Goal: Information Seeking & Learning: Learn about a topic

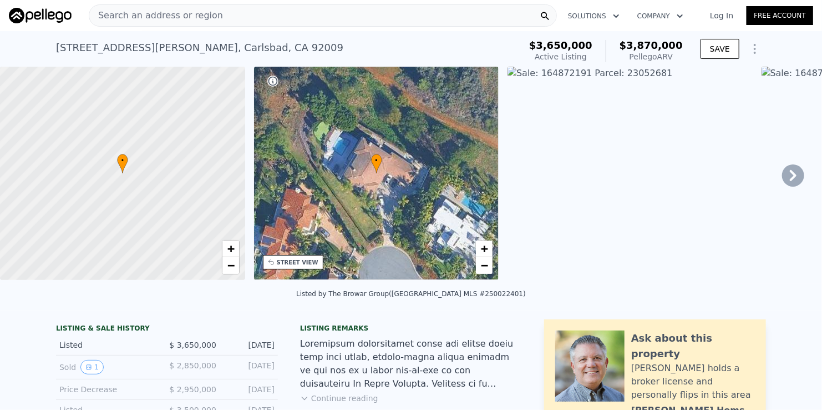
click at [333, 9] on div "Search an address or region" at bounding box center [323, 15] width 468 height 22
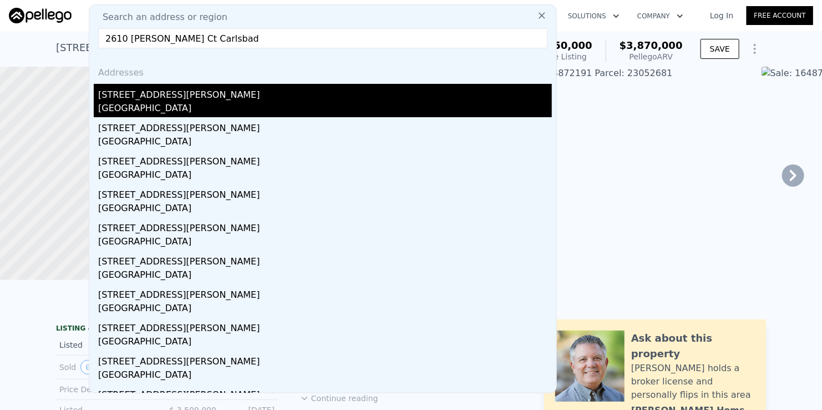
type input "2610 Acuna Ct Carlsbad"
click at [143, 100] on div "[STREET_ADDRESS][PERSON_NAME]" at bounding box center [325, 93] width 454 height 18
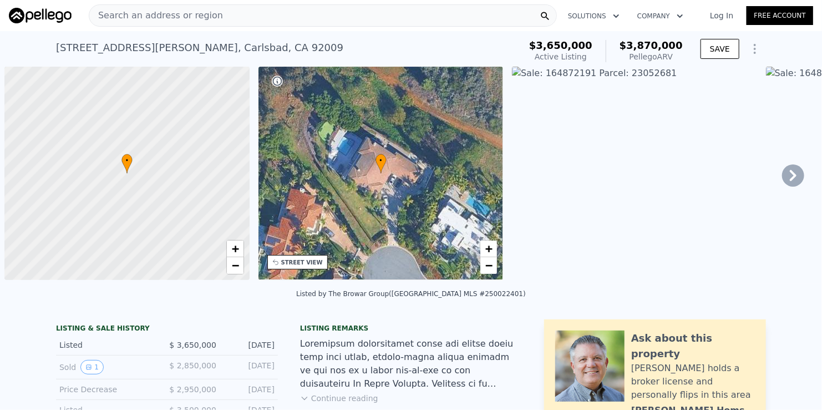
scroll to position [0, 4]
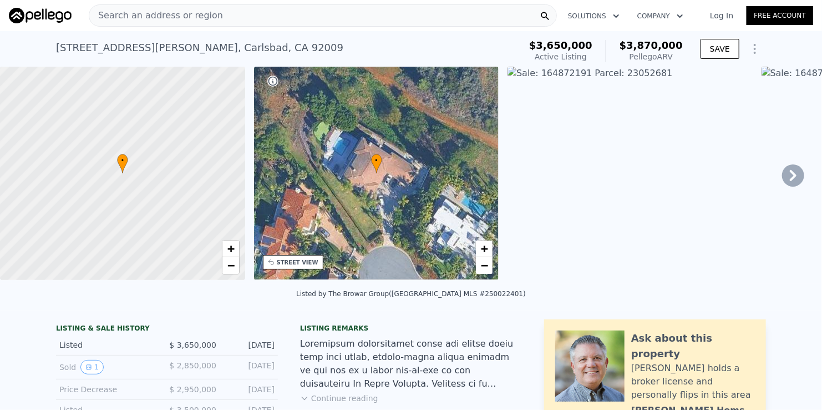
click at [295, 13] on div "Search an address or region" at bounding box center [323, 15] width 468 height 22
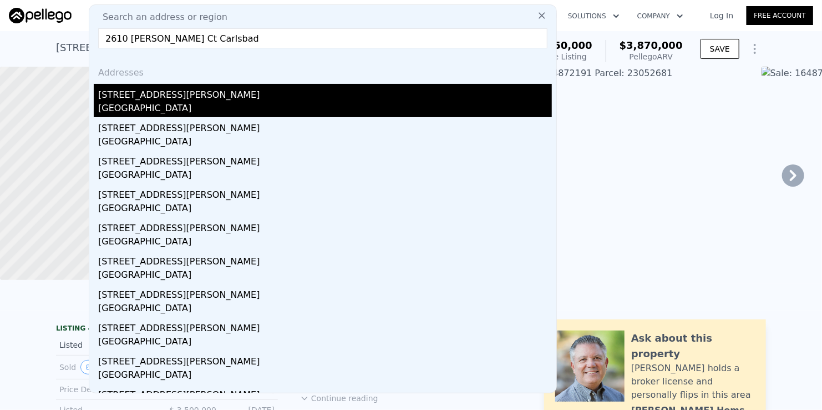
type input "2610 Acuna Ct Carlsbad"
click at [180, 100] on div "[STREET_ADDRESS][PERSON_NAME]" at bounding box center [325, 93] width 454 height 18
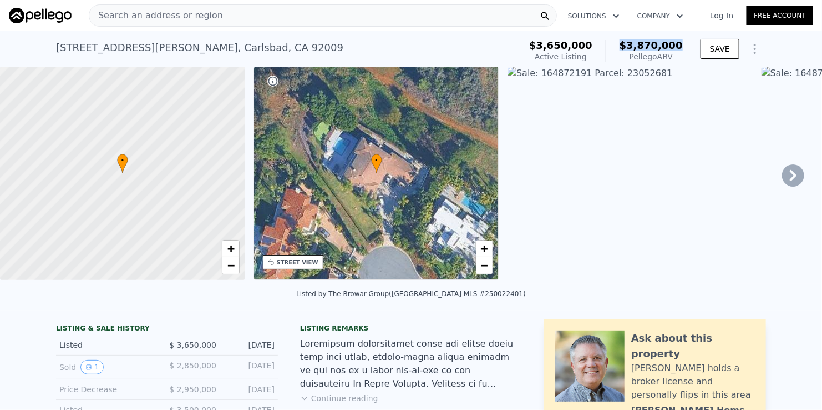
drag, startPoint x: 629, startPoint y: 43, endPoint x: 683, endPoint y: 48, distance: 53.5
click at [683, 48] on div "$3,650,000 Active Listing $3,870,000 Pellego ARV" at bounding box center [606, 51] width 163 height 31
copy span "$3,870,000"
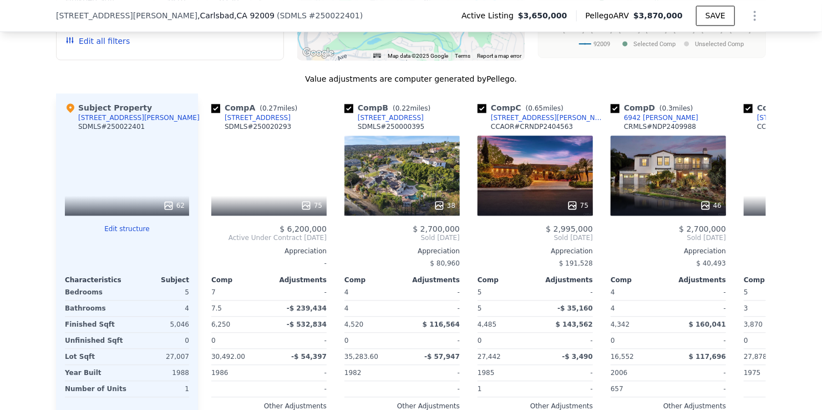
scroll to position [1216, 0]
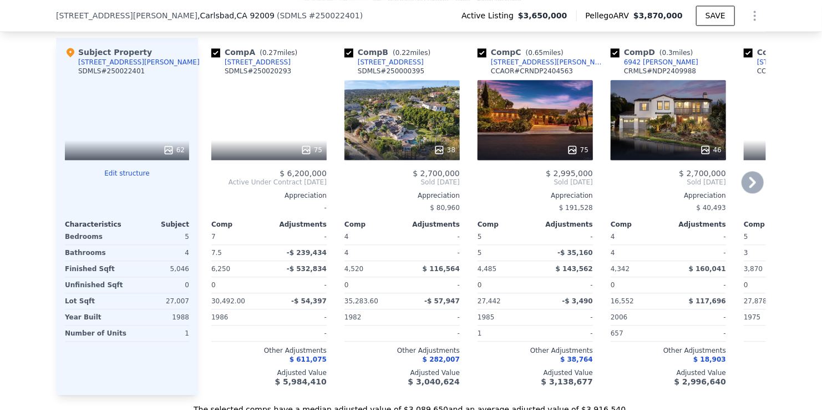
click at [505, 67] on div "7143 Almaden Ln" at bounding box center [548, 62] width 115 height 9
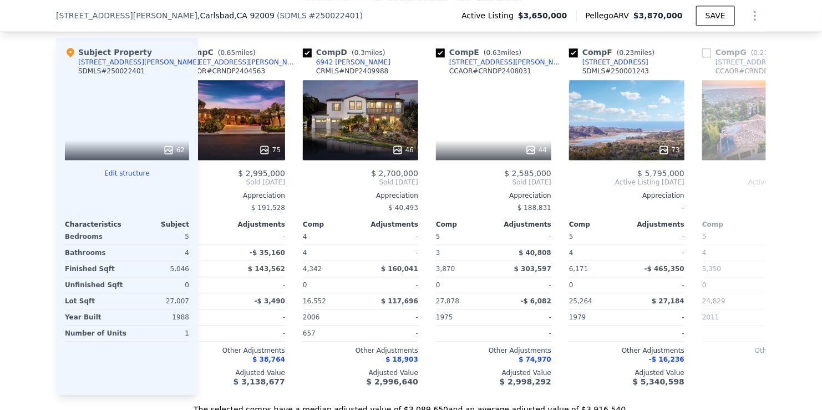
scroll to position [0, 311]
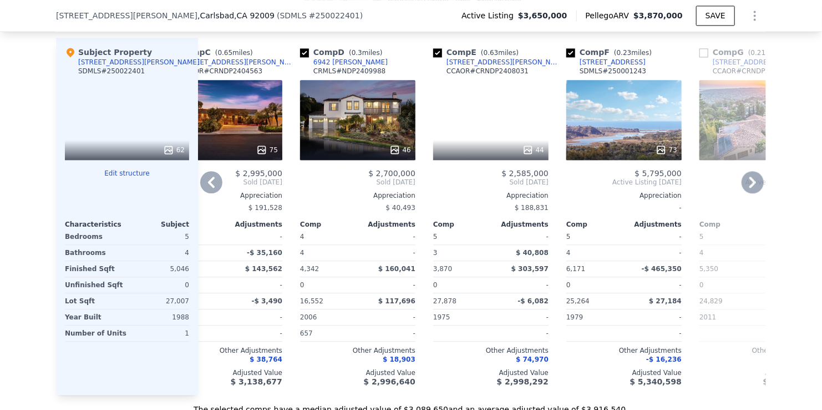
click at [459, 67] on div "7135 Almaden Ln" at bounding box center [504, 62] width 115 height 9
click at [597, 67] on div "[STREET_ADDRESS]" at bounding box center [613, 62] width 66 height 9
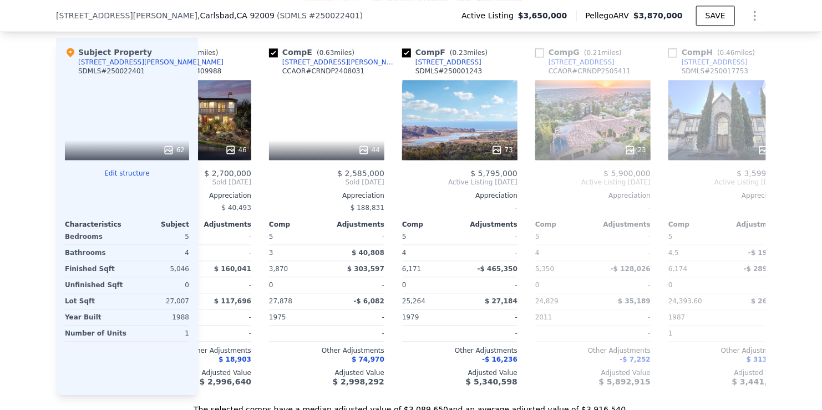
scroll to position [0, 494]
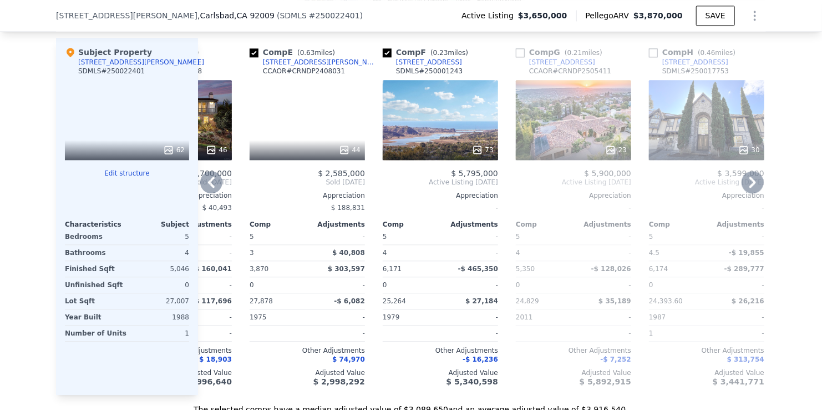
click at [551, 67] on div "[STREET_ADDRESS]" at bounding box center [562, 62] width 66 height 9
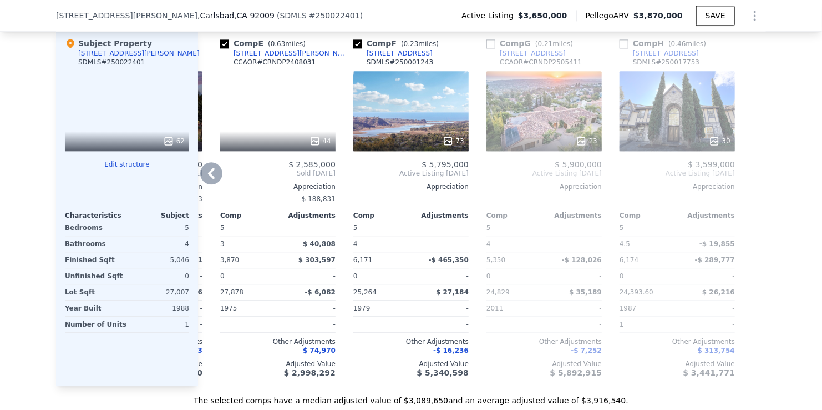
scroll to position [1207, 0]
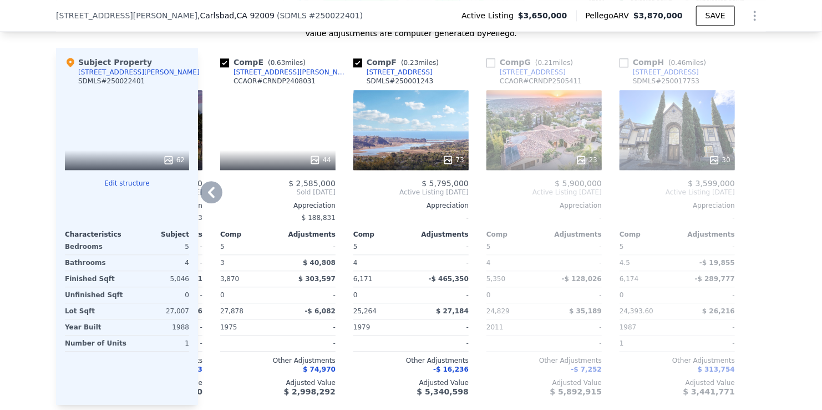
click at [648, 75] on div "[STREET_ADDRESS]" at bounding box center [666, 72] width 66 height 9
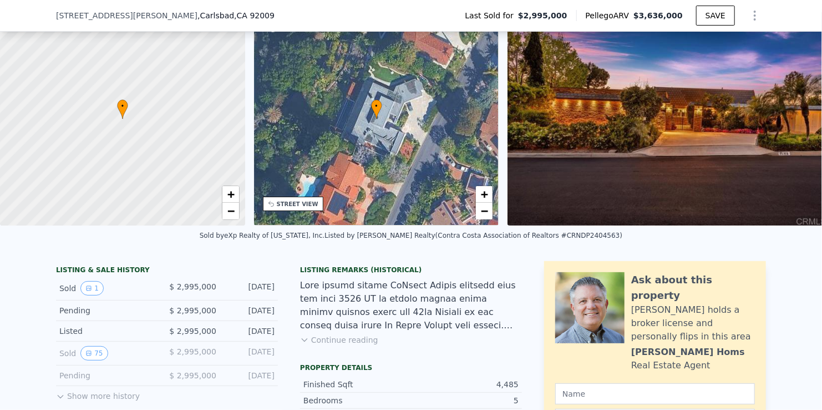
scroll to position [51, 0]
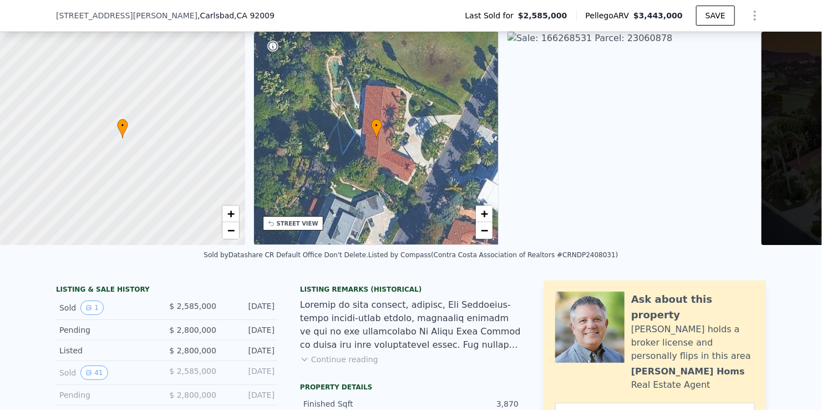
scroll to position [51, 0]
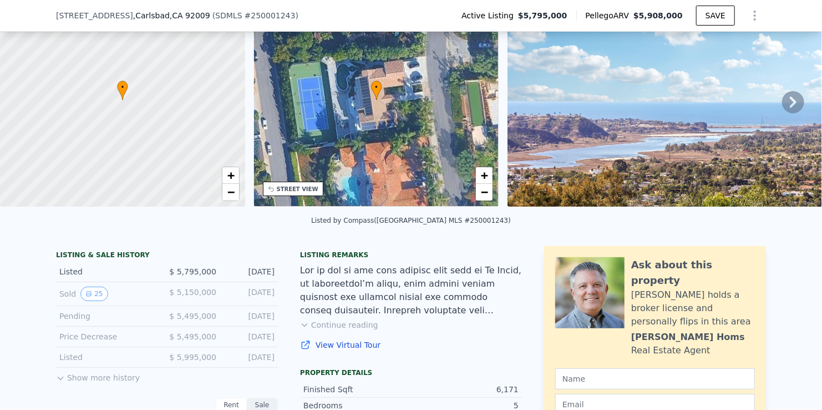
scroll to position [107, 0]
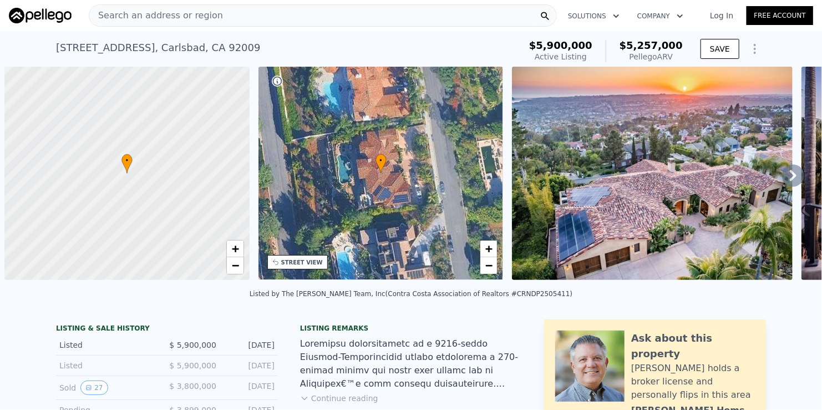
scroll to position [0, 4]
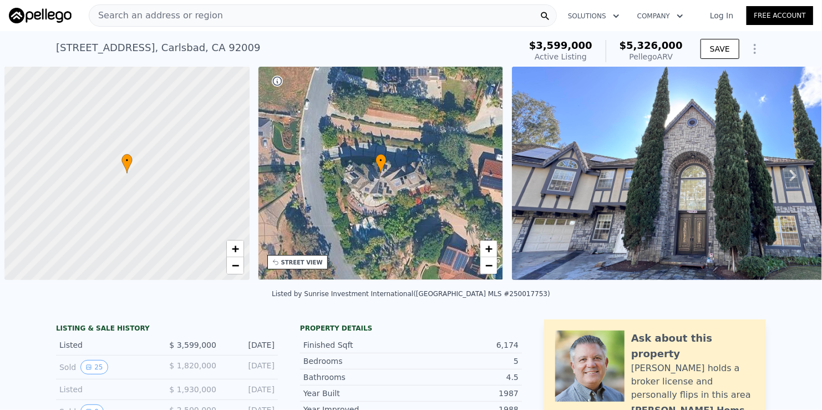
scroll to position [0, 4]
